Goal: Task Accomplishment & Management: Complete application form

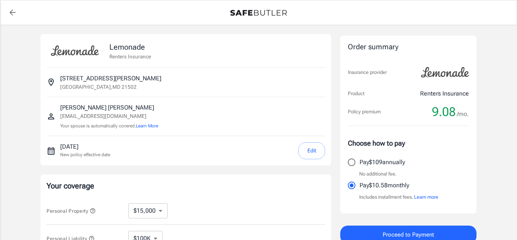
select select "15000"
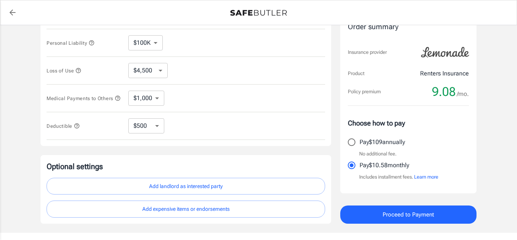
scroll to position [197, 0]
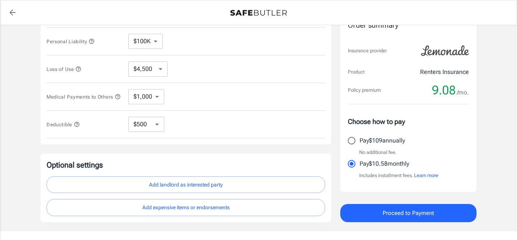
click at [160, 125] on select "$250 $500 $1,000 $2,500" at bounding box center [146, 124] width 36 height 15
select select "250"
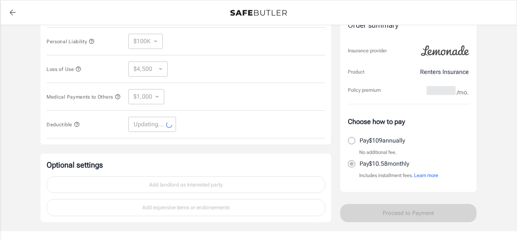
select select "250"
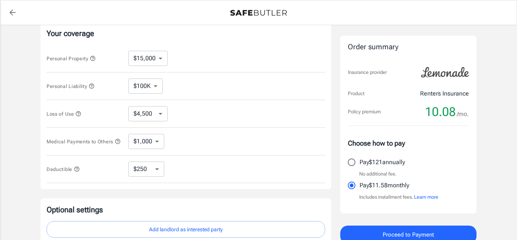
scroll to position [151, 0]
click at [160, 58] on select "$10,000 $15,000 $20,000 $25,000 $30,000 $40,000 $50,000 $100K $150K $200K $250K" at bounding box center [147, 58] width 39 height 15
select select "30000"
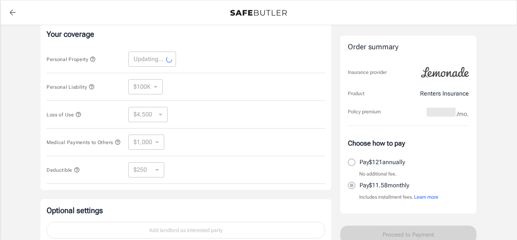
select select "30000"
select select "9000"
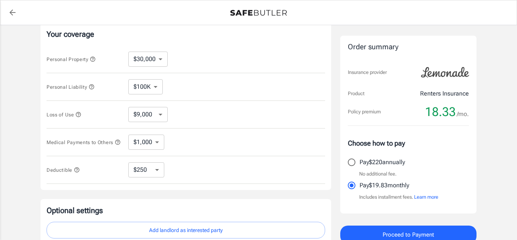
click at [158, 173] on select "$250 $500 $1,000 $2,500" at bounding box center [146, 169] width 36 height 15
click at [159, 168] on select "$250 $500 $1,000 $2,500" at bounding box center [146, 169] width 36 height 15
select select "2500"
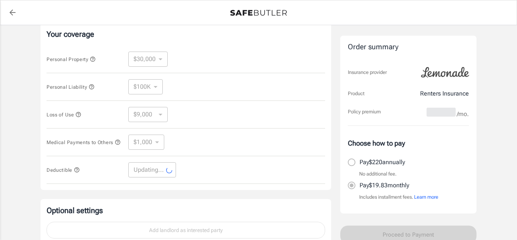
select select "2500"
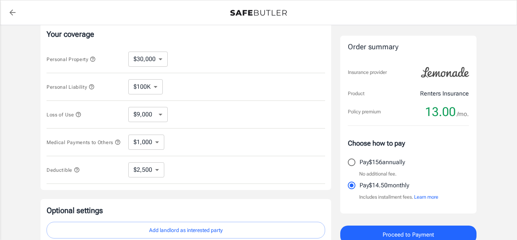
click at [160, 143] on select "$1,000 $2,000 $3,000 $4,000 $5,000" at bounding box center [146, 141] width 36 height 15
select select "5000"
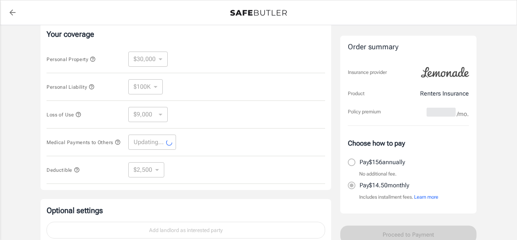
select select "5000"
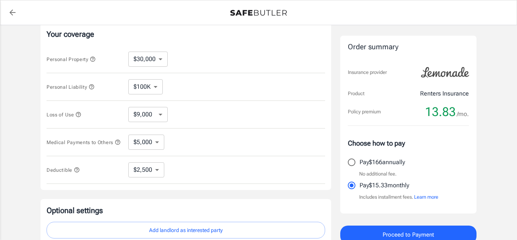
click at [162, 113] on select "$9,000 $15,000 $24,000 $36,000 $51,000 $72,000 $102K $144K $198K" at bounding box center [147, 114] width 39 height 15
select select "198000"
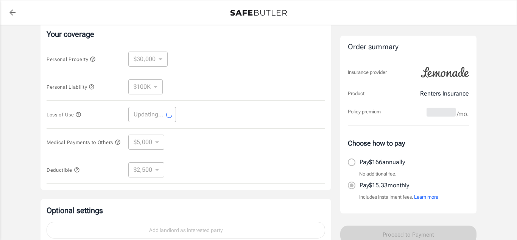
select select "198000"
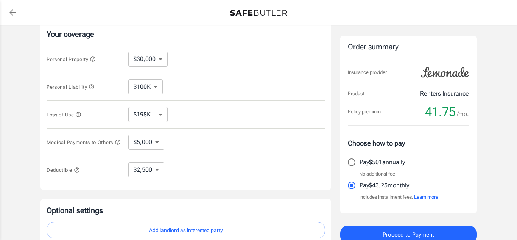
click at [152, 88] on select "$100K $200K $300K $400K $500K" at bounding box center [145, 86] width 34 height 15
select select "500000"
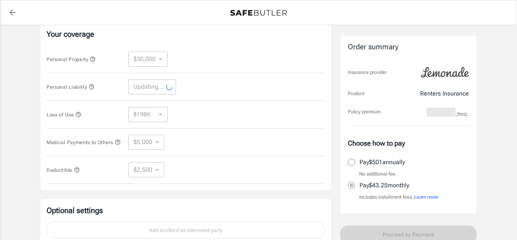
select select "500000"
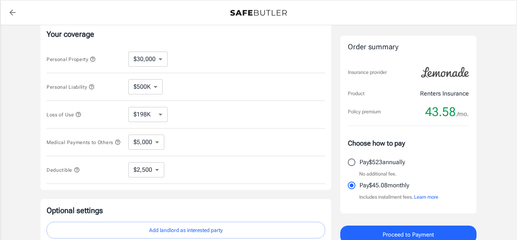
click at [160, 58] on select "$10,000 $15,000 $20,000 $25,000 $30,000 $40,000 $50,000 $100K $150K $200K $250K" at bounding box center [147, 58] width 39 height 15
select select "250000"
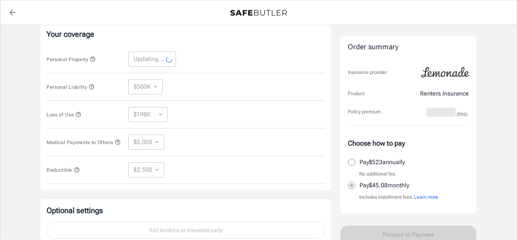
select select "250000"
